Goal: Information Seeking & Learning: Learn about a topic

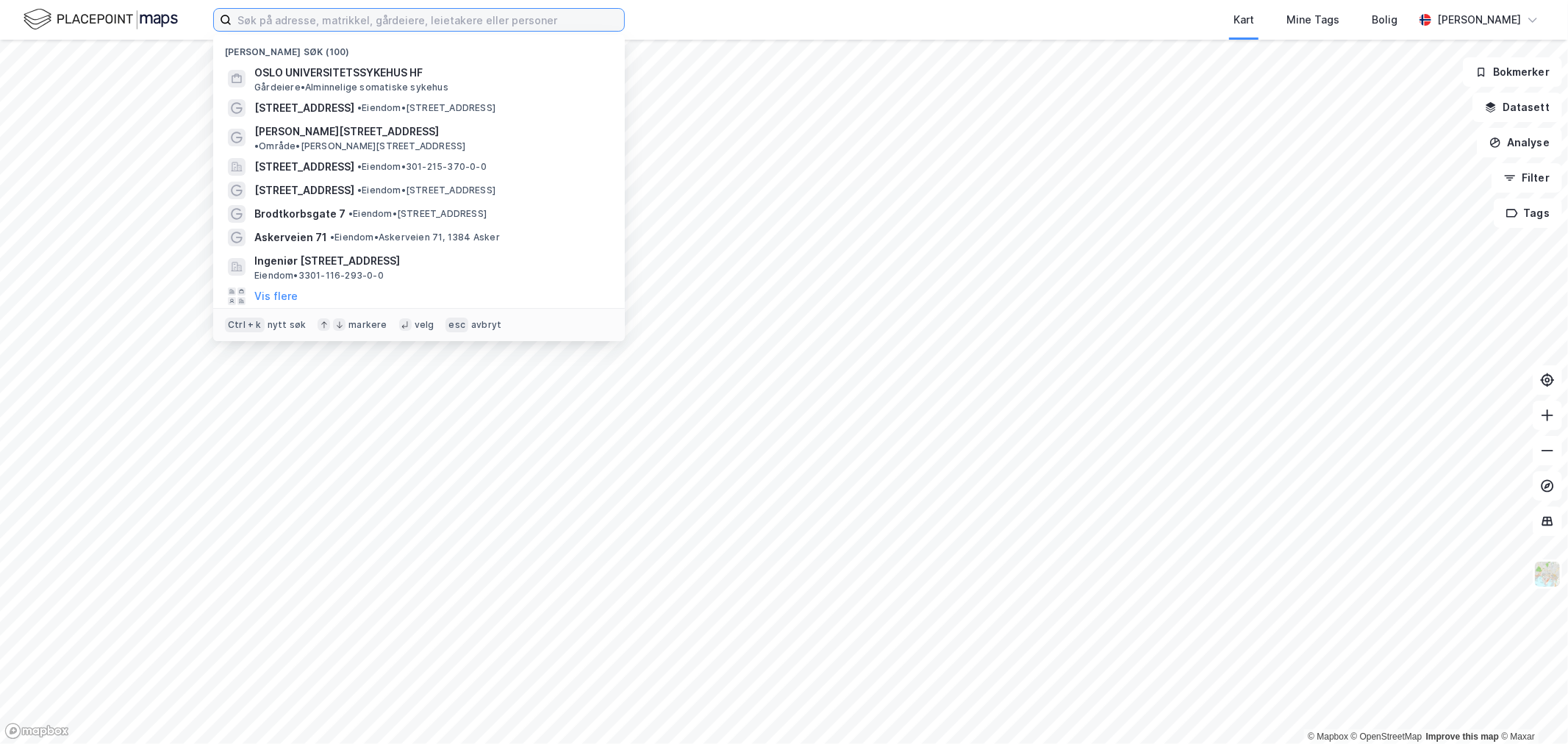
click at [245, 12] on input at bounding box center [428, 20] width 393 height 22
paste input "Sognsvannsveien 53–67"
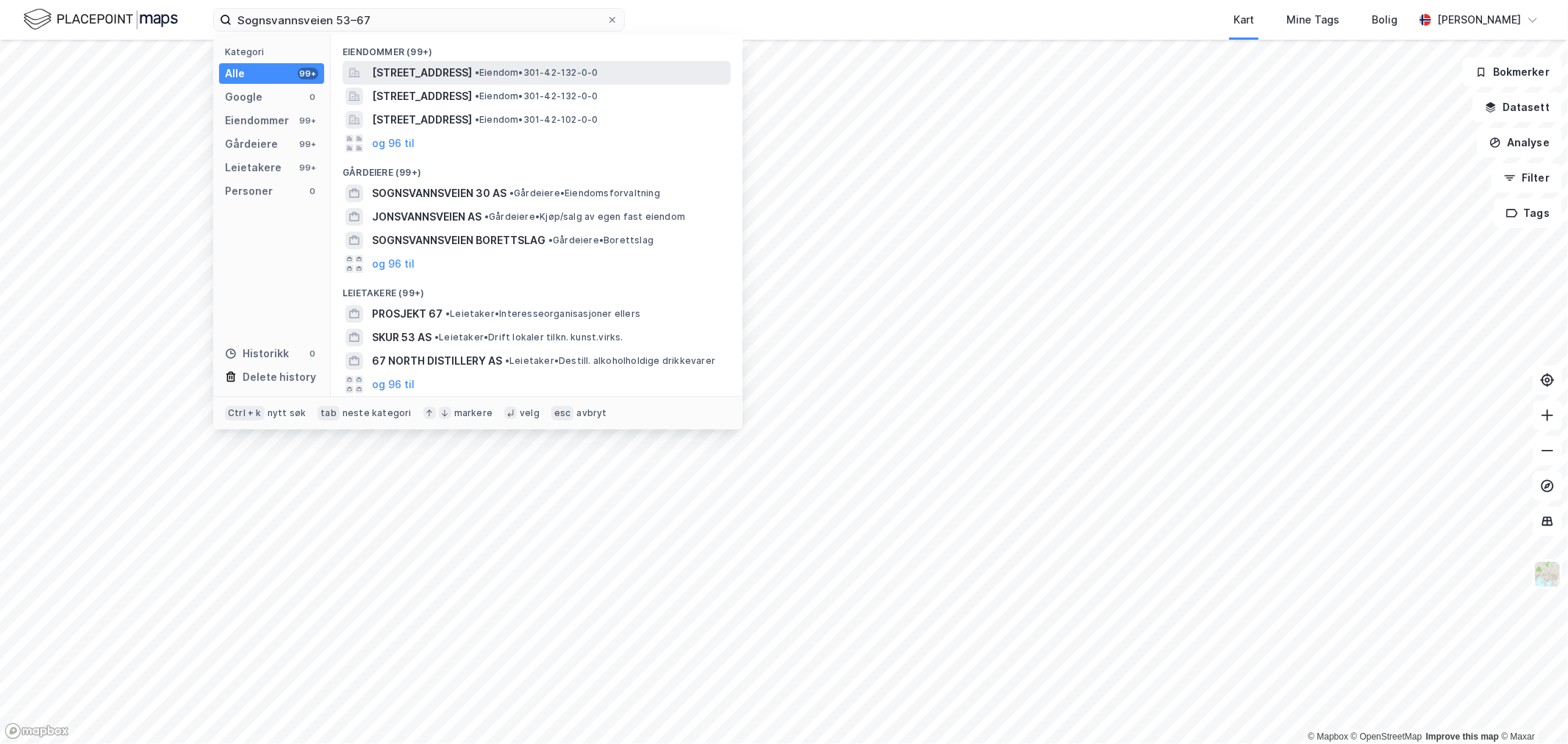
click at [472, 78] on span "[STREET_ADDRESS]" at bounding box center [422, 73] width 100 height 18
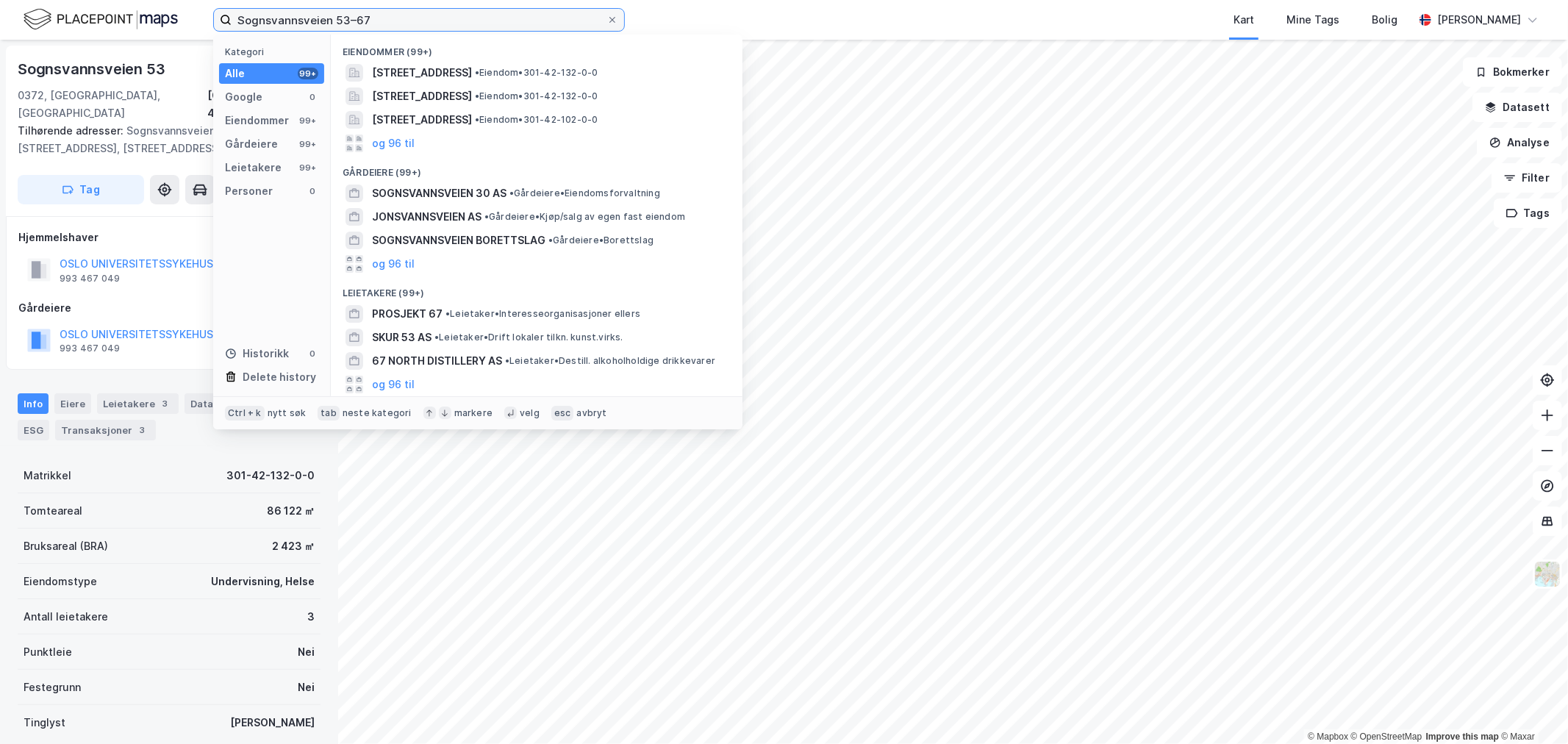
drag, startPoint x: 389, startPoint y: 12, endPoint x: 80, endPoint y: 29, distance: 309.5
click at [80, 29] on div "Sognsvannsveien 53–67 Kategori Alle 99+ Google 0 Eiendommer 99+ Gårdeiere 99+ L…" at bounding box center [784, 20] width 1568 height 39
drag, startPoint x: 392, startPoint y: 23, endPoint x: -86, endPoint y: 30, distance: 478.1
click at [0, 30] on html "Sognsvannsveien 53–67 Kategori Alle 99+ Google 0 Eiendommer 99+ Gårdeiere 99+ L…" at bounding box center [784, 372] width 1568 height 744
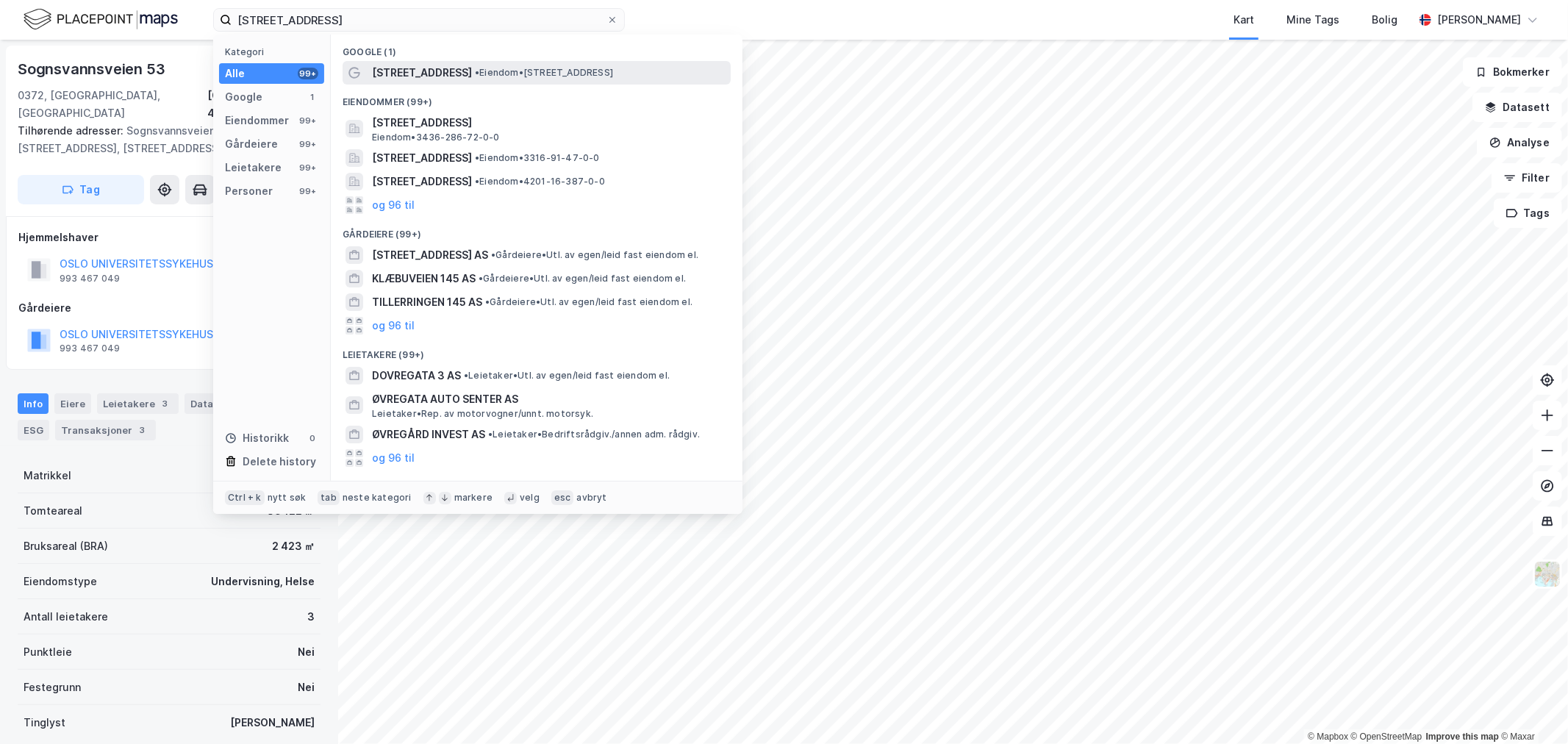
click at [525, 75] on span "• Eiendom • [STREET_ADDRESS]" at bounding box center [544, 73] width 139 height 12
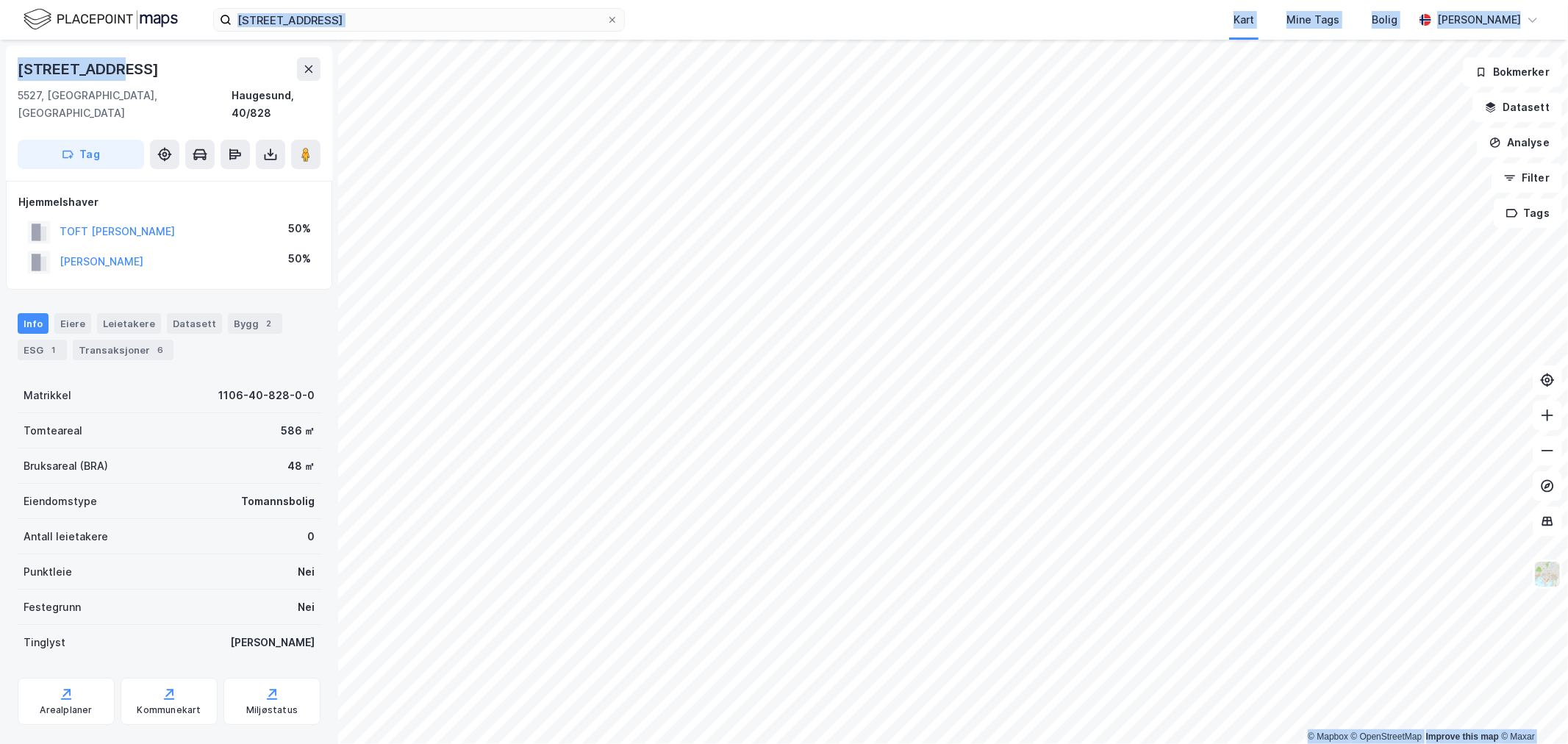
drag, startPoint x: 463, startPoint y: 37, endPoint x: 229, endPoint y: 41, distance: 234.0
click at [229, 41] on div "[STREET_ADDRESS] Kart Mine Tags Bolig [PERSON_NAME] © Mapbox © OpenStreetMap Im…" at bounding box center [784, 372] width 1568 height 744
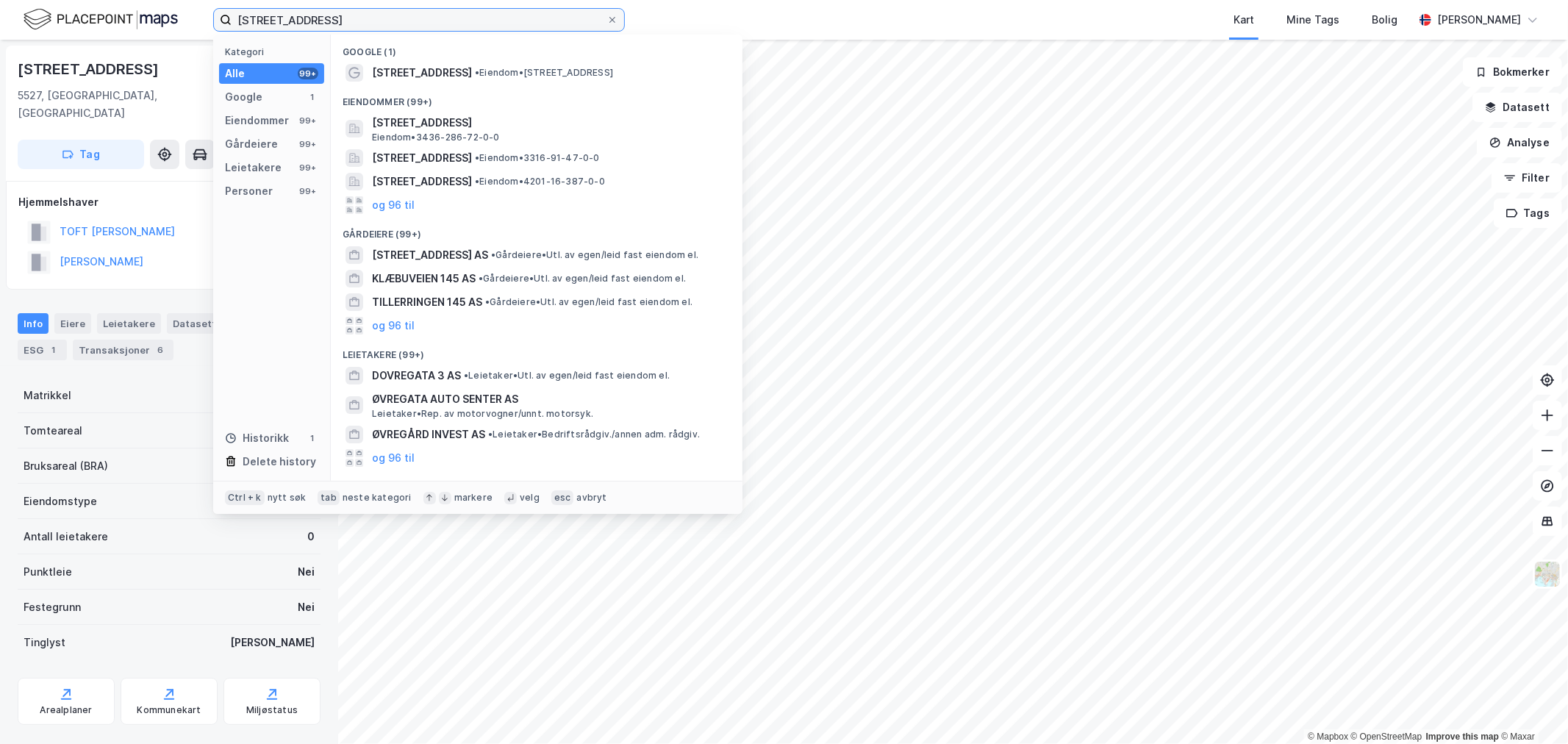
click at [395, 19] on input "[STREET_ADDRESS]" at bounding box center [419, 20] width 375 height 22
drag, startPoint x: 361, startPoint y: 19, endPoint x: 122, endPoint y: 23, distance: 239.0
click at [128, 23] on div "[STREET_ADDRESS] Kategori Alle 99+ Google 1 Eiendommer 99+ Gårdeiere 99+ Leieta…" at bounding box center [784, 20] width 1568 height 39
paste input "G. F. [STREET_ADDRESS]"
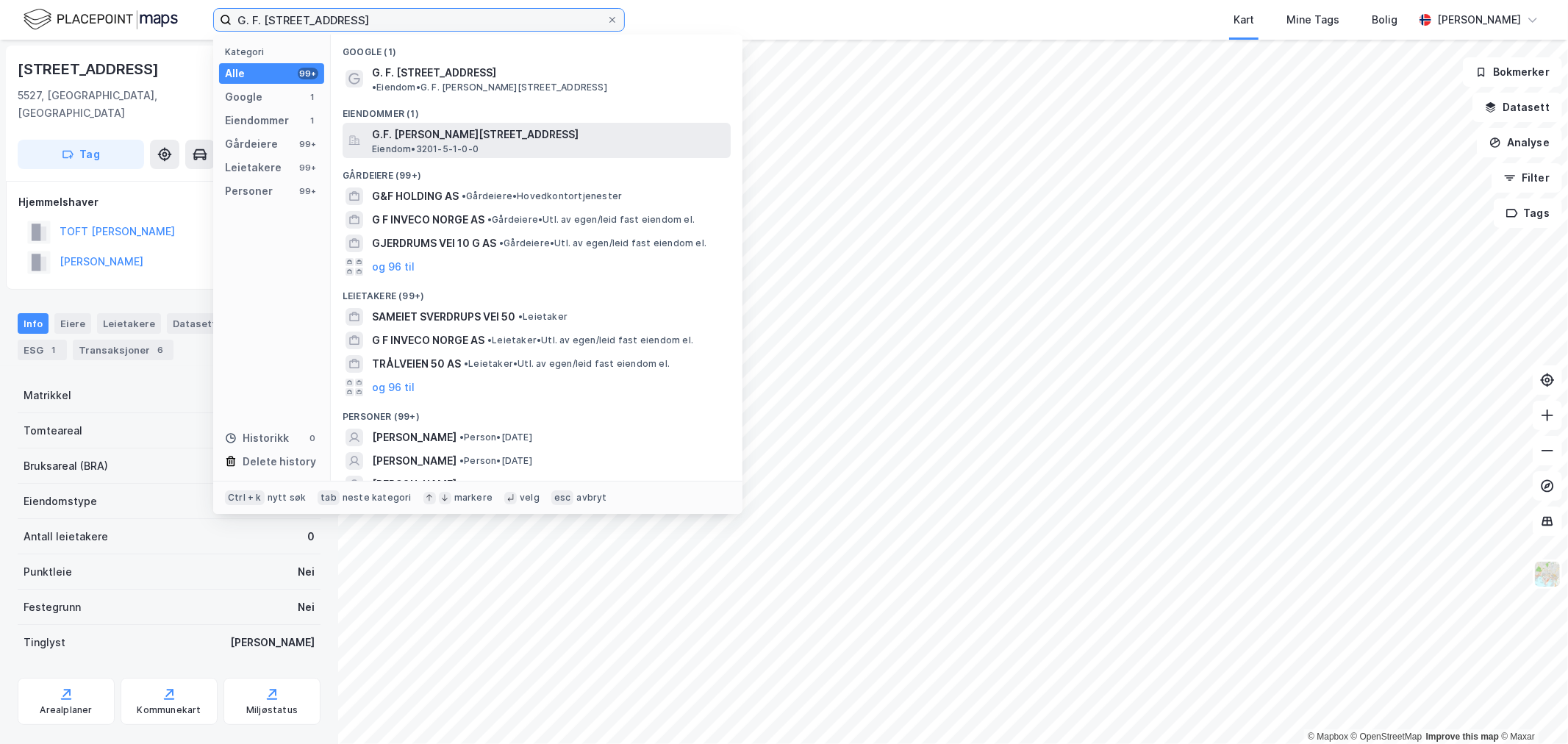
type input "G. F. [STREET_ADDRESS]"
click at [476, 128] on span "G.F. [PERSON_NAME][STREET_ADDRESS]" at bounding box center [549, 134] width 353 height 18
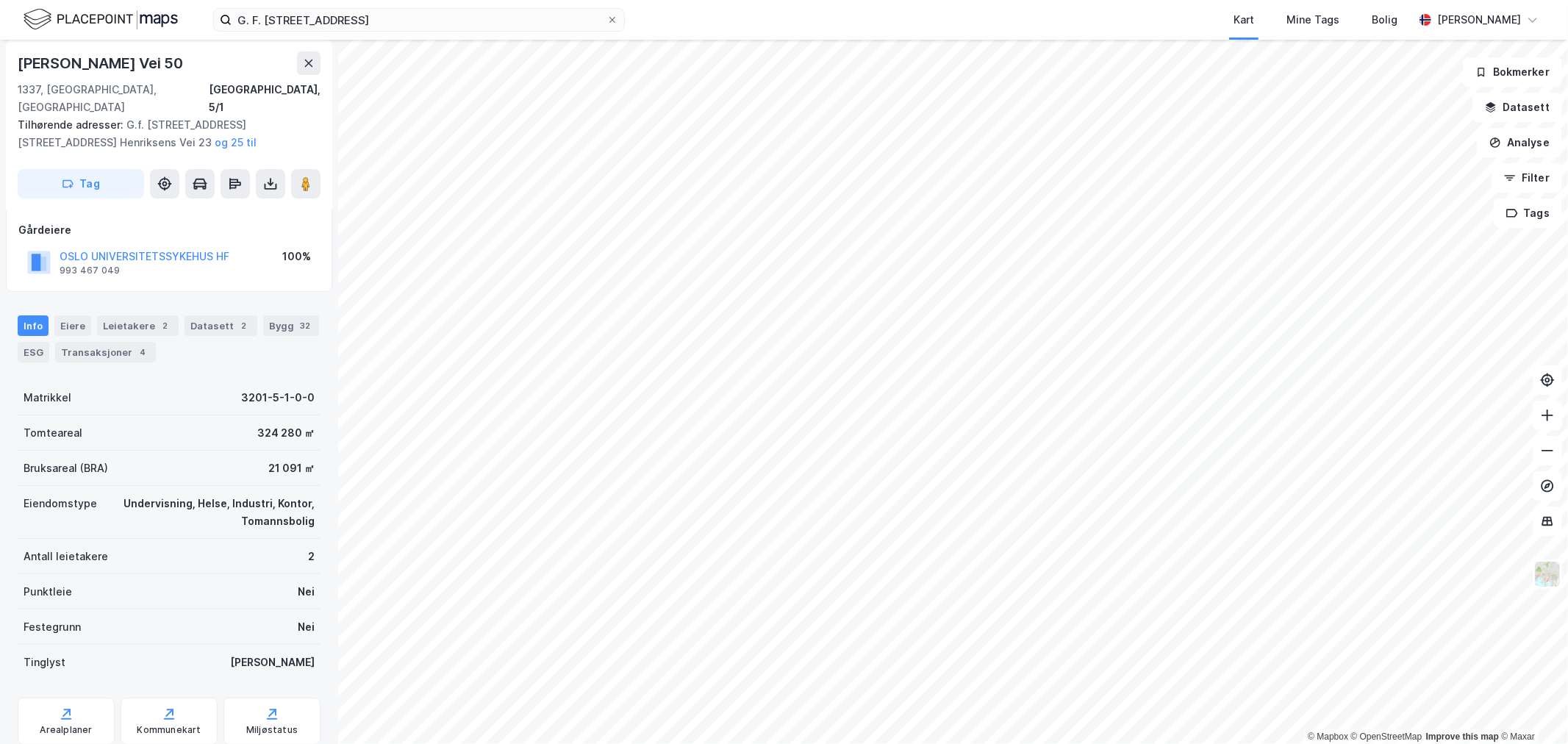
scroll to position [186, 0]
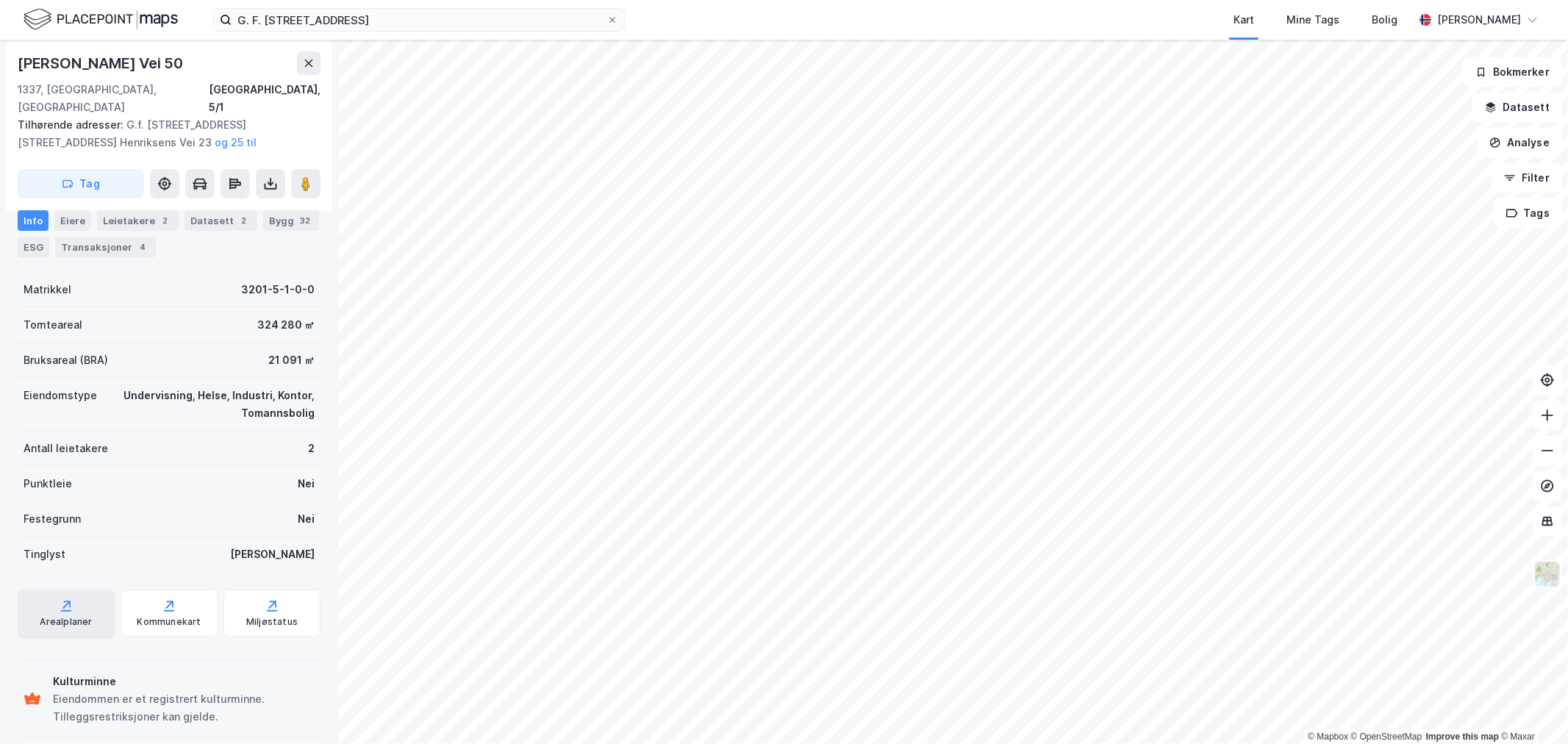
click at [80, 616] on div "Arealplaner" at bounding box center [65, 622] width 52 height 12
drag, startPoint x: 173, startPoint y: 59, endPoint x: -33, endPoint y: 68, distance: 206.2
click at [0, 68] on html "G. F. [PERSON_NAME][STREET_ADDRESS] Kart Mine Tags Bolig [PERSON_NAME] © Mapbox…" at bounding box center [784, 372] width 1568 height 744
copy div "© Mapbox © OpenStreetMap Improve this map © [PERSON_NAME] Vei 50"
click at [164, 65] on div "[PERSON_NAME] Vei 50" at bounding box center [102, 62] width 169 height 23
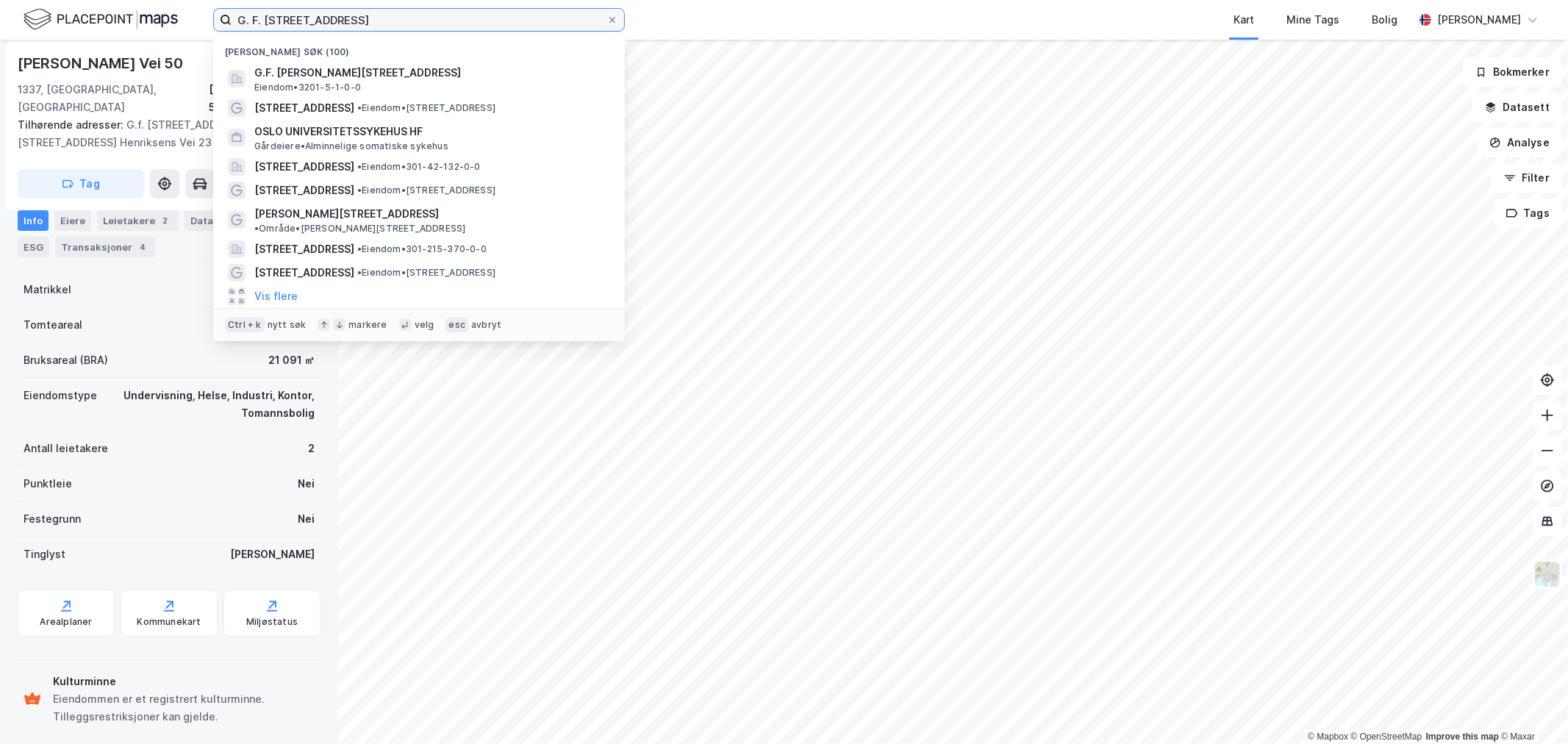
drag, startPoint x: 438, startPoint y: 16, endPoint x: -134, endPoint y: 12, distance: 572.0
click at [0, 12] on html "G. F. [PERSON_NAME] vei 50 Nylige søk (100) G.F. [PERSON_NAME][STREET_ADDRESS] …" at bounding box center [784, 372] width 1568 height 744
